Goal: Task Accomplishment & Management: Use online tool/utility

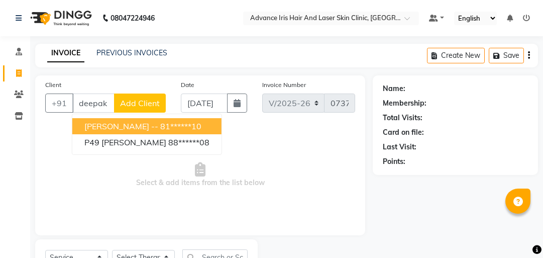
select select "5825"
select select "service"
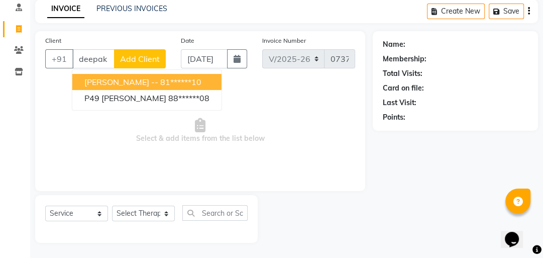
click at [287, 207] on div at bounding box center [315, 219] width 115 height 48
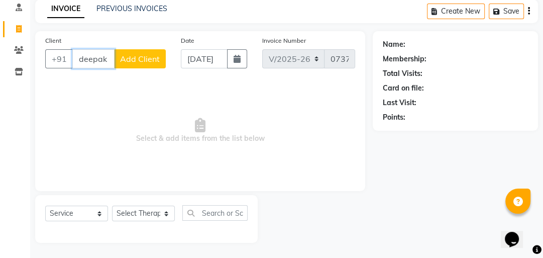
click at [111, 59] on input "deepak t" at bounding box center [93, 58] width 42 height 19
type input "d"
drag, startPoint x: 102, startPoint y: 65, endPoint x: 103, endPoint y: 60, distance: 5.1
click at [103, 60] on input "Client" at bounding box center [118, 58] width 93 height 19
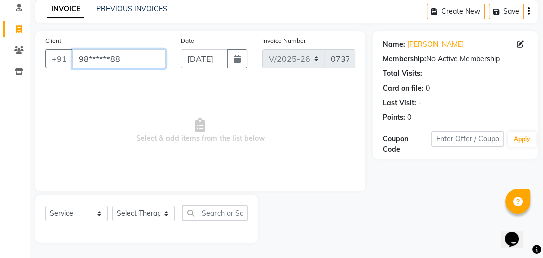
click at [137, 56] on input "98******88" at bounding box center [118, 58] width 93 height 19
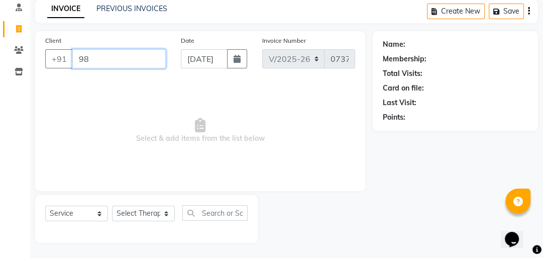
type input "9"
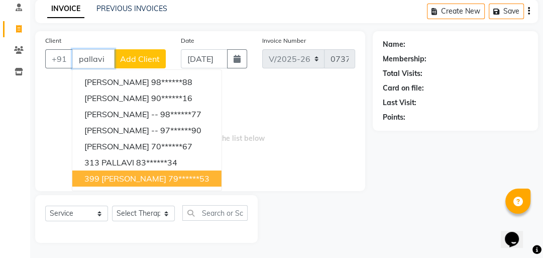
click at [150, 177] on span "399 [PERSON_NAME]" at bounding box center [125, 178] width 82 height 10
type input "79******53"
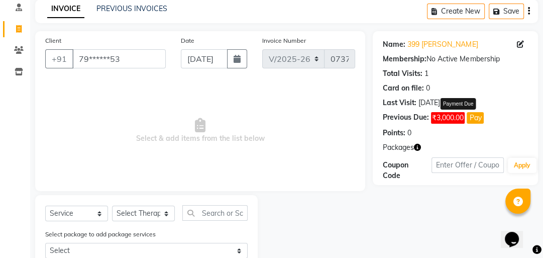
click at [477, 118] on button "Pay" at bounding box center [475, 118] width 17 height 12
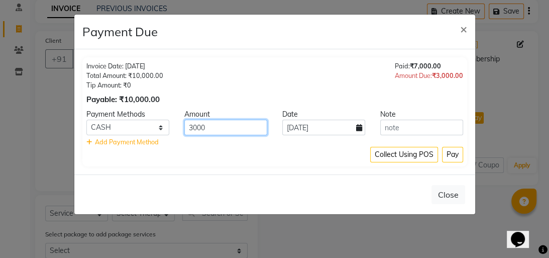
click at [228, 128] on input "3000" at bounding box center [225, 128] width 83 height 16
type input "3"
type input "2000"
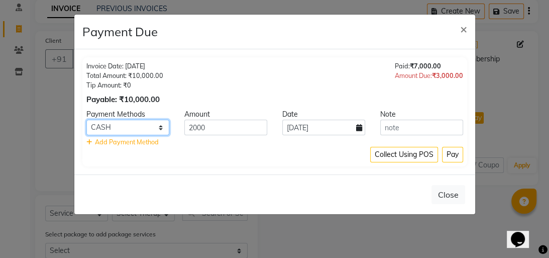
click at [102, 125] on select "CASH CARD ONLINE CUSTOM GPay PayTM PhonePe UPI NearBuy Loan BharatPay Cheque Mo…" at bounding box center [127, 128] width 83 height 16
select select "5"
click at [86, 120] on select "CASH CARD ONLINE CUSTOM GPay PayTM PhonePe UPI NearBuy Loan BharatPay Cheque Mo…" at bounding box center [127, 128] width 83 height 16
click at [125, 142] on span "Add Payment Method" at bounding box center [127, 142] width 64 height 8
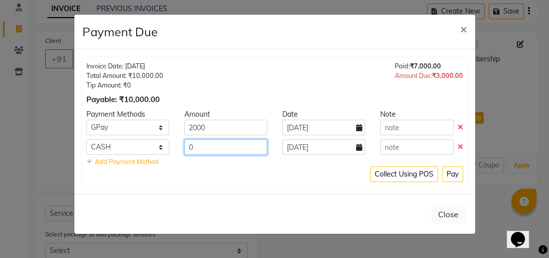
click at [200, 148] on input "0" at bounding box center [225, 147] width 83 height 16
type input "1000"
click at [197, 175] on div "Collect Using POS Pay" at bounding box center [274, 174] width 377 height 16
click at [465, 28] on span "×" at bounding box center [463, 28] width 7 height 15
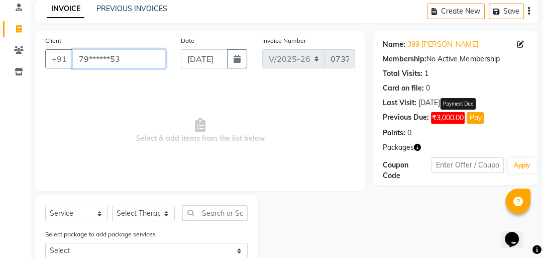
click at [138, 54] on input "79******53" at bounding box center [118, 58] width 93 height 19
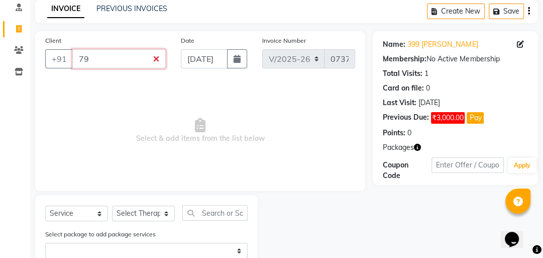
type input "7"
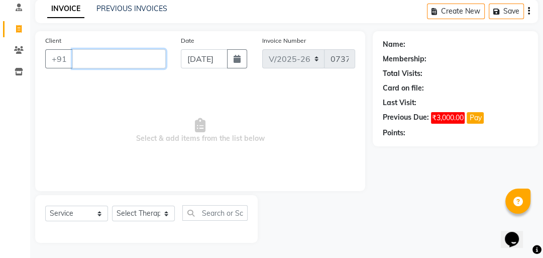
scroll to position [0, 11]
